Goal: Check status: Check status

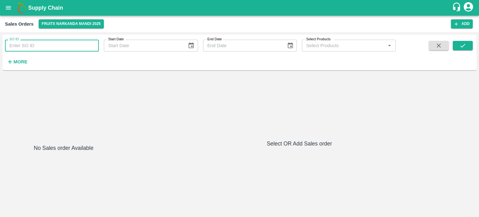
click at [75, 40] on input "SO ID" at bounding box center [52, 46] width 94 height 12
click at [67, 48] on input "SO ID" at bounding box center [52, 46] width 94 height 12
click at [67, 48] on input "606466" at bounding box center [52, 46] width 94 height 12
type input "606466"
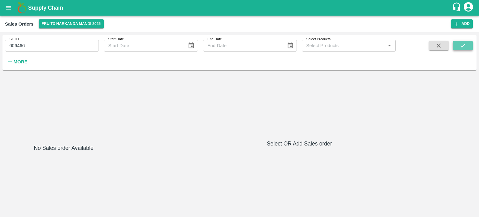
click at [452, 47] on button "submit" at bounding box center [462, 45] width 20 height 9
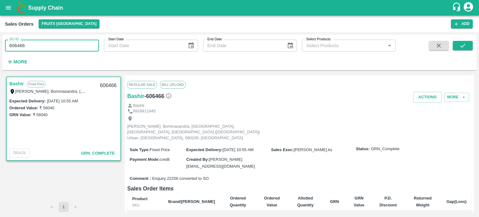
drag, startPoint x: 17, startPoint y: 44, endPoint x: 83, endPoint y: 48, distance: 66.2
click at [83, 48] on input "606466" at bounding box center [52, 46] width 94 height 12
click at [73, 49] on input "606507" at bounding box center [52, 46] width 94 height 12
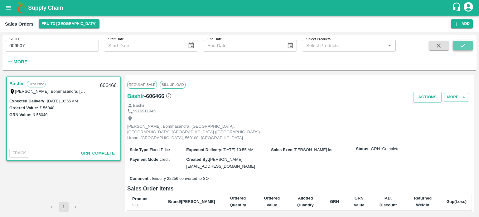
click at [460, 45] on icon "submit" at bounding box center [462, 45] width 7 height 7
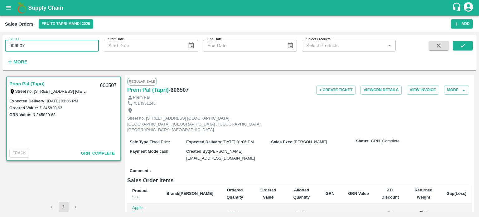
drag, startPoint x: 22, startPoint y: 43, endPoint x: 69, endPoint y: 39, distance: 46.3
click at [68, 39] on div "SO ID 606507 SO ID" at bounding box center [49, 43] width 99 height 17
click at [59, 42] on input "606508" at bounding box center [52, 46] width 94 height 12
click at [468, 45] on button "submit" at bounding box center [462, 45] width 20 height 9
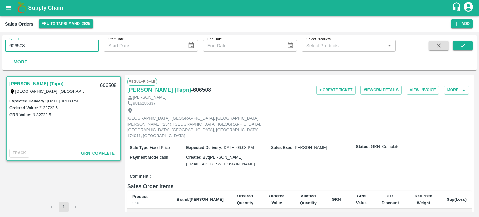
drag, startPoint x: 46, startPoint y: 47, endPoint x: 61, endPoint y: 41, distance: 15.7
click at [59, 44] on input "606508" at bounding box center [52, 46] width 94 height 12
click at [461, 45] on icon "submit" at bounding box center [462, 45] width 7 height 7
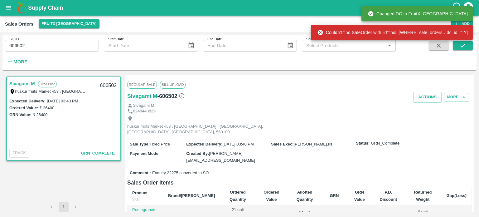
click at [22, 47] on input "606502" at bounding box center [52, 46] width 94 height 12
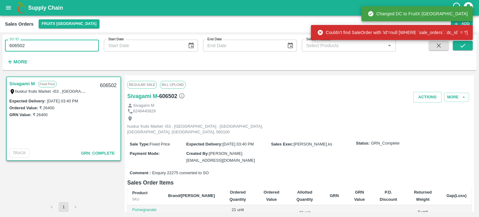
drag, startPoint x: 22, startPoint y: 46, endPoint x: 76, endPoint y: 47, distance: 53.6
click at [76, 48] on input "606502" at bounding box center [52, 46] width 94 height 12
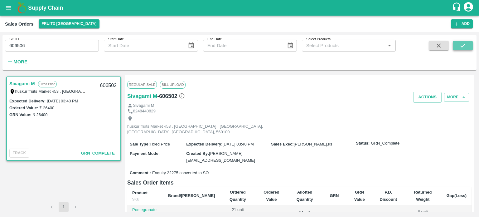
click at [467, 46] on button "submit" at bounding box center [462, 45] width 20 height 9
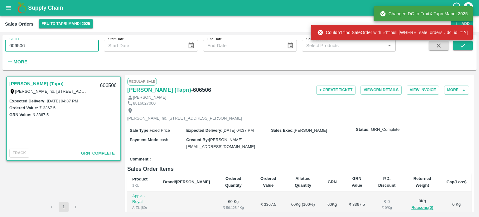
drag, startPoint x: 53, startPoint y: 47, endPoint x: 0, endPoint y: 43, distance: 52.8
click at [0, 43] on div "SO ID 606506 SO ID Start Date Start Date End Date End Date Select Products Sele…" at bounding box center [239, 124] width 479 height 184
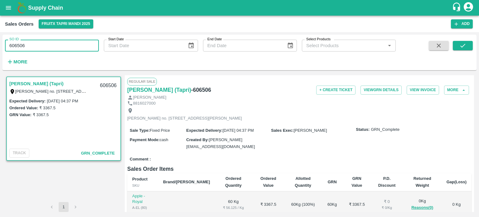
click at [52, 42] on input "606506" at bounding box center [52, 46] width 94 height 12
drag, startPoint x: 22, startPoint y: 47, endPoint x: 75, endPoint y: 45, distance: 53.0
click at [71, 46] on input "606506" at bounding box center [52, 46] width 94 height 12
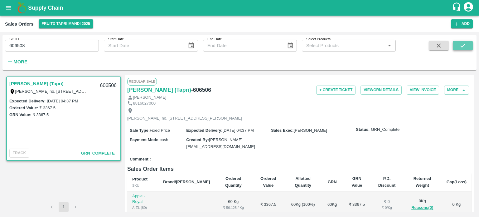
click at [461, 47] on icon "submit" at bounding box center [462, 46] width 5 height 4
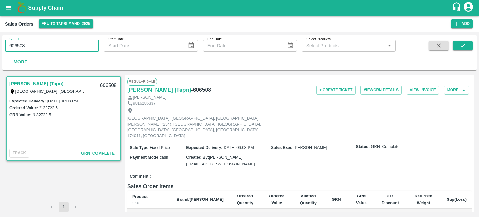
drag, startPoint x: 33, startPoint y: 44, endPoint x: 0, endPoint y: 42, distance: 33.4
click at [0, 42] on div "SO ID 606508 SO ID Start Date Start Date End Date End Date Select Products Sele…" at bounding box center [239, 124] width 479 height 184
paste input "text"
click at [459, 49] on icon "submit" at bounding box center [462, 45] width 7 height 7
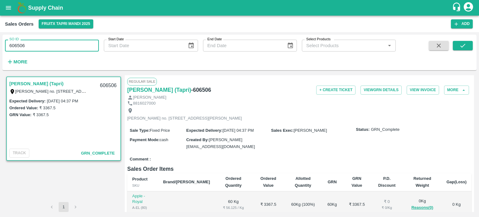
drag, startPoint x: 18, startPoint y: 44, endPoint x: 108, endPoint y: 47, distance: 90.1
click at [107, 51] on div "SO ID 606506 SO ID Start Date Start Date End Date End Date Select Products Sele…" at bounding box center [197, 51] width 395 height 32
type input "c"
paste input "text"
click at [62, 48] on input "606475" at bounding box center [52, 46] width 94 height 12
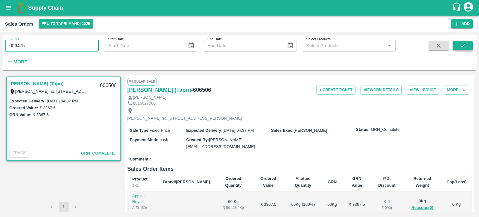
click at [466, 44] on icon "submit" at bounding box center [462, 45] width 7 height 7
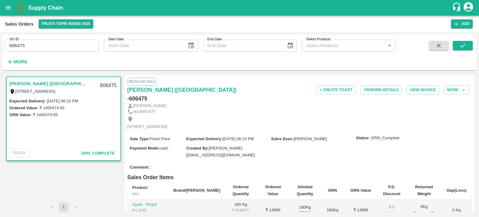
drag, startPoint x: 23, startPoint y: 45, endPoint x: 44, endPoint y: 42, distance: 21.4
click at [44, 42] on input "606475" at bounding box center [52, 46] width 94 height 12
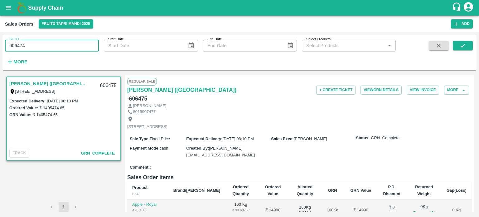
click at [45, 41] on input "606474" at bounding box center [52, 46] width 94 height 12
type input "606474"
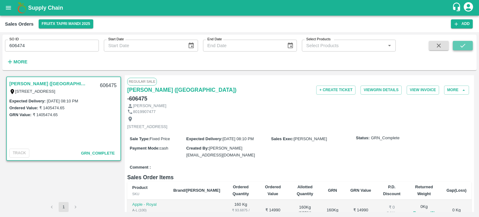
click at [459, 45] on icon "submit" at bounding box center [462, 45] width 7 height 7
